Goal: Task Accomplishment & Management: Complete application form

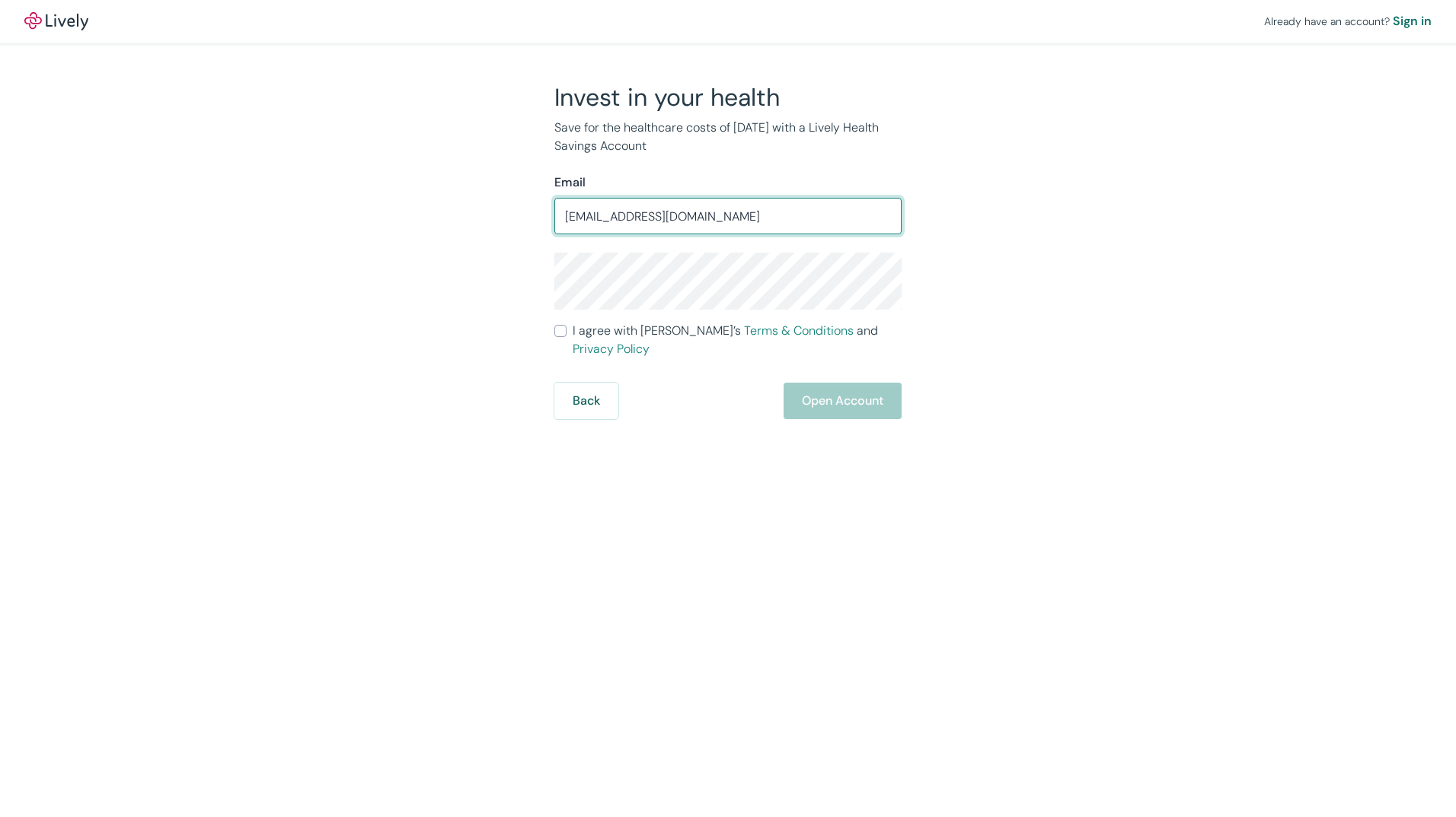
type input "[EMAIL_ADDRESS][DOMAIN_NAME]"
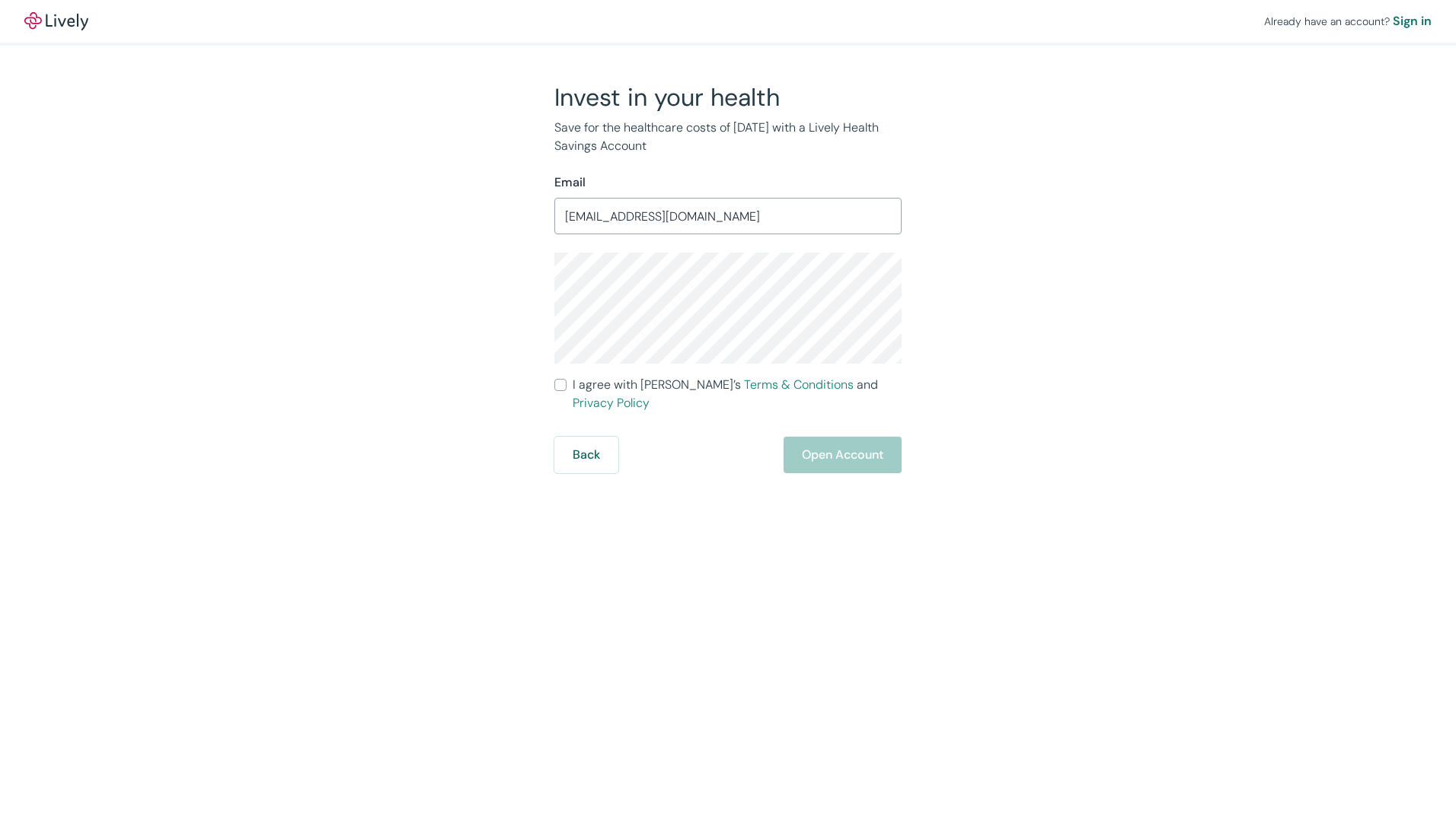
click at [564, 386] on input "I agree with Lively’s Terms & Conditions and Privacy Policy" at bounding box center [561, 385] width 12 height 12
checkbox input "true"
click at [1412, 16] on div "Sign in" at bounding box center [1412, 20] width 39 height 19
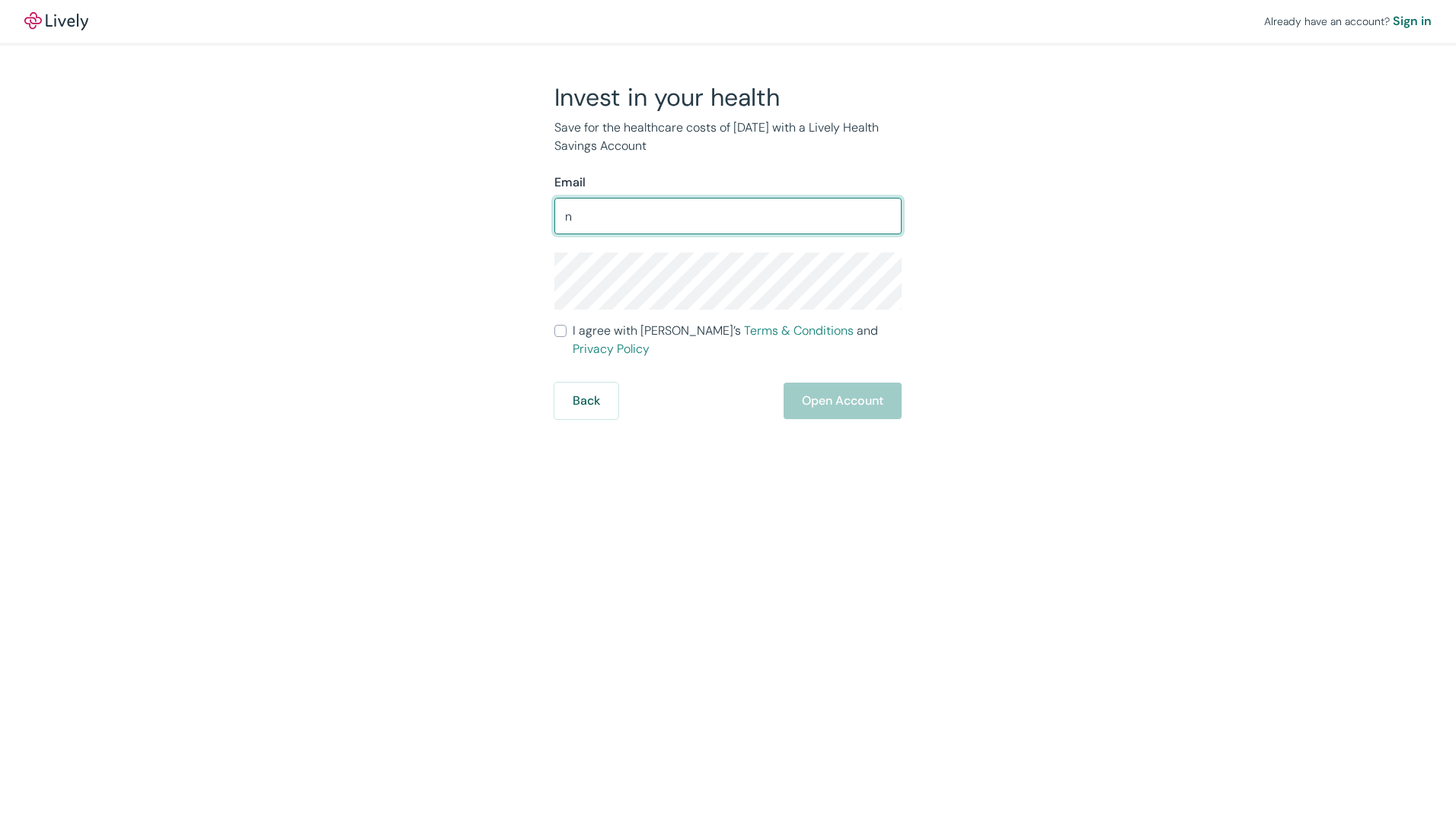
type input "[EMAIL_ADDRESS][DOMAIN_NAME]"
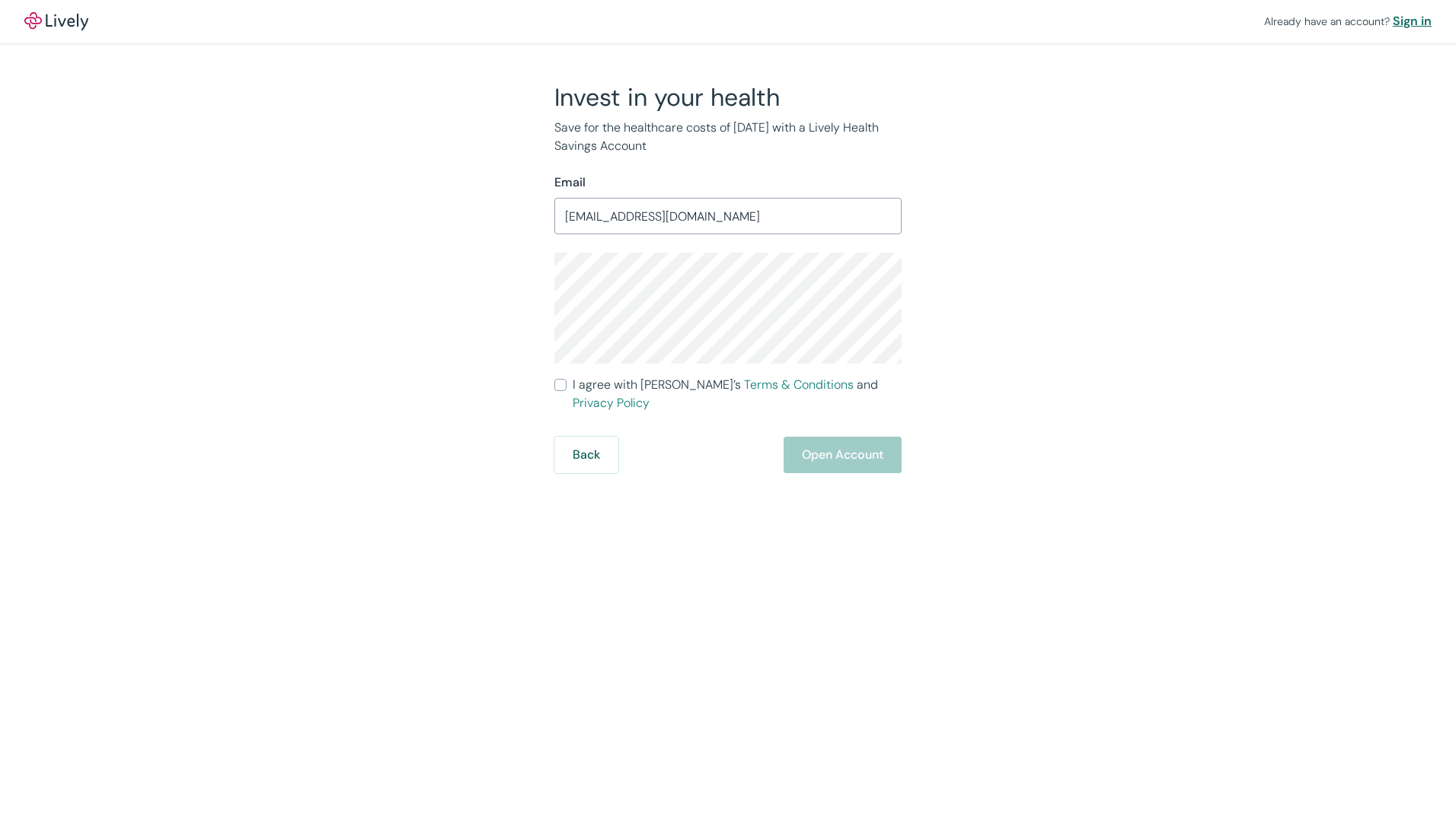
click at [1399, 22] on div "Sign in" at bounding box center [1412, 20] width 39 height 19
